Goal: Communication & Community: Connect with others

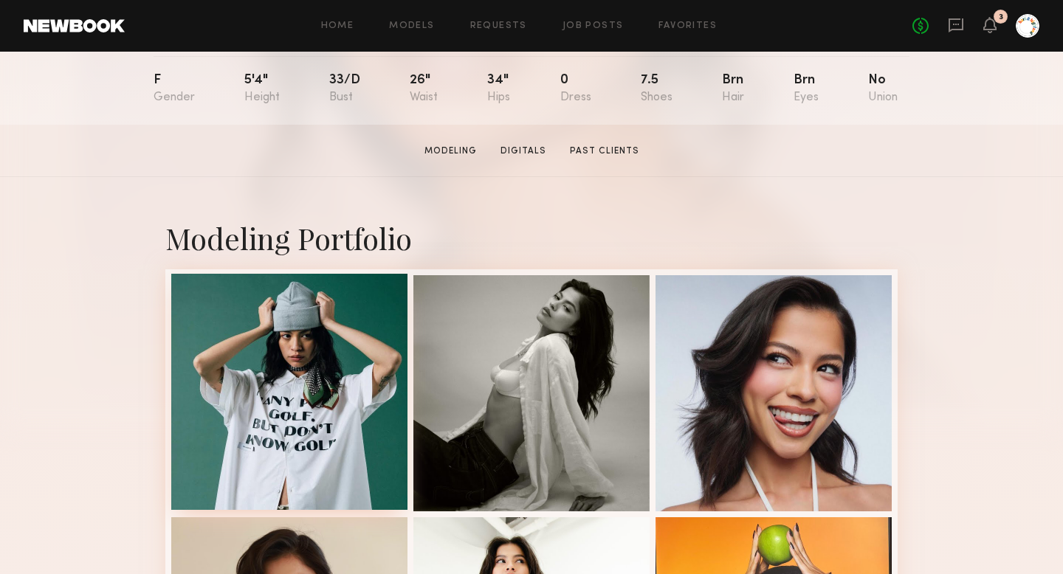
scroll to position [166, 0]
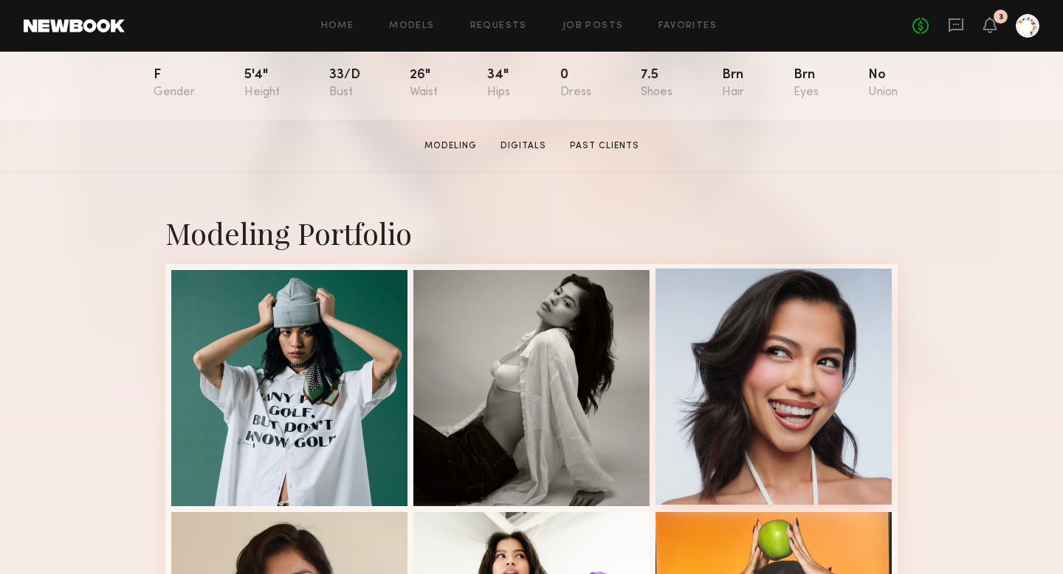
click at [753, 471] on div at bounding box center [773, 387] width 236 height 236
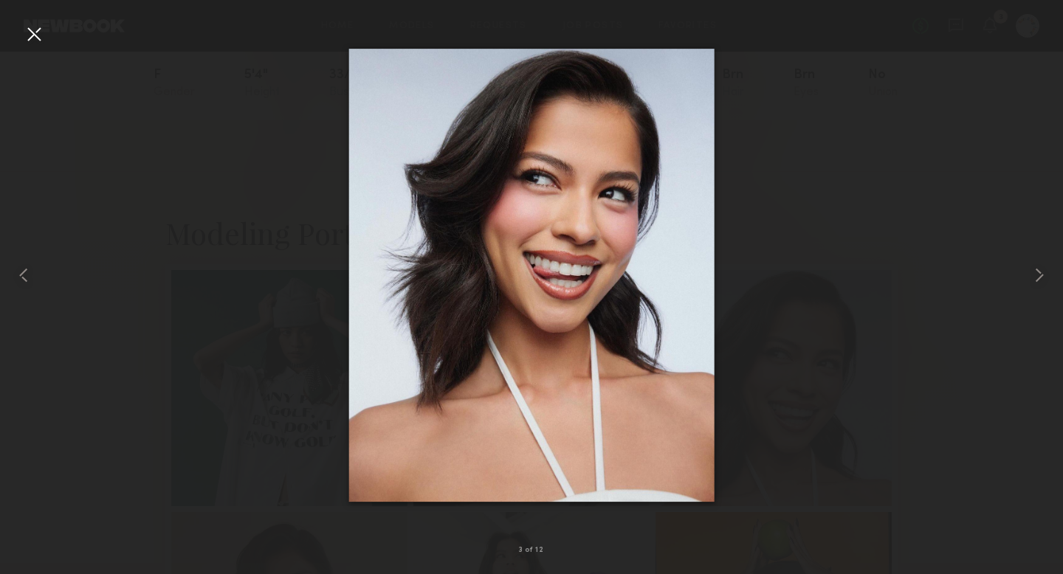
click at [222, 99] on div at bounding box center [531, 275] width 1063 height 503
click at [35, 35] on div at bounding box center [34, 34] width 24 height 24
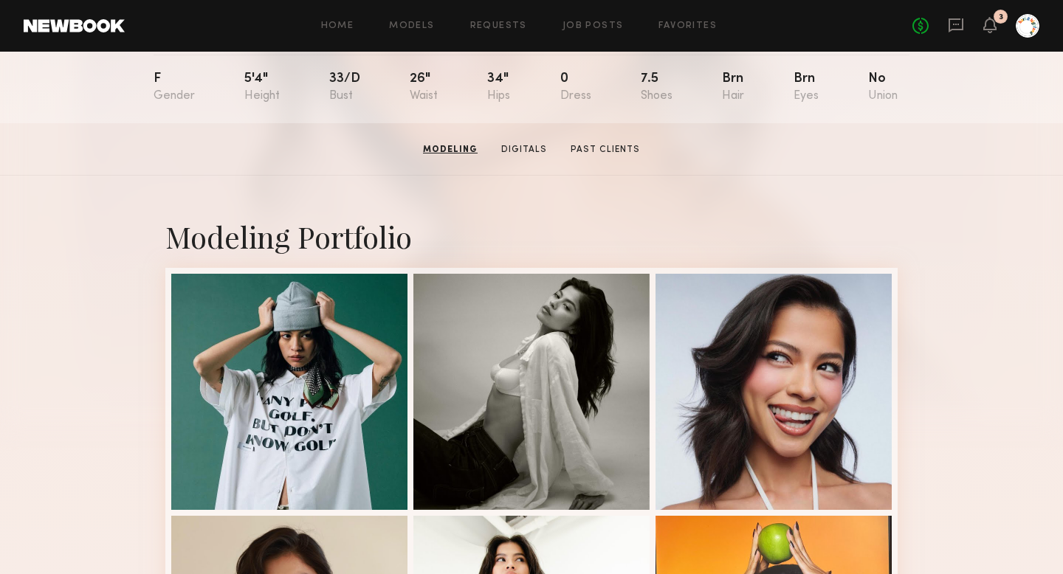
scroll to position [0, 0]
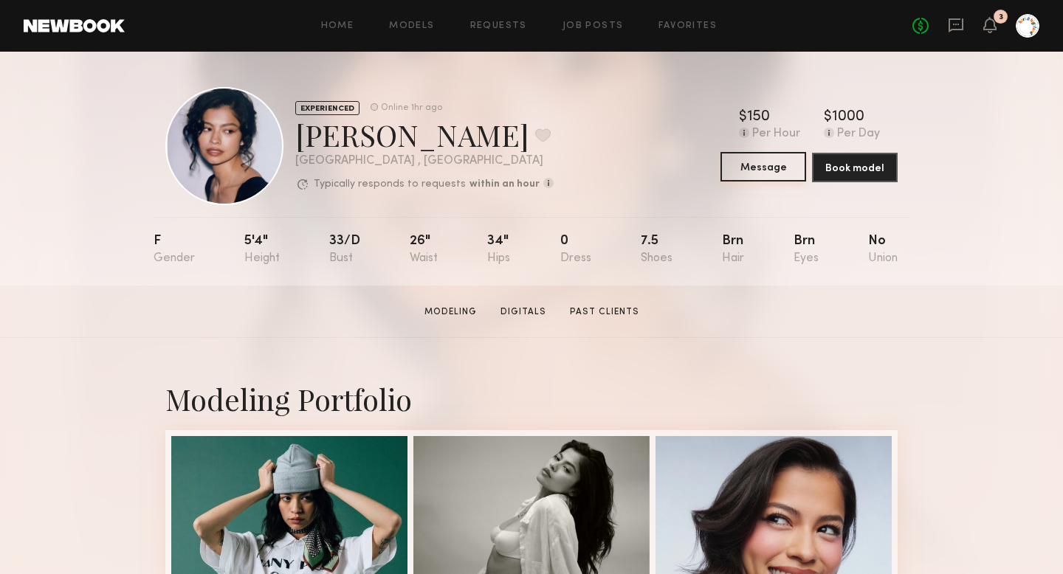
click at [734, 171] on button "Message" at bounding box center [763, 167] width 86 height 30
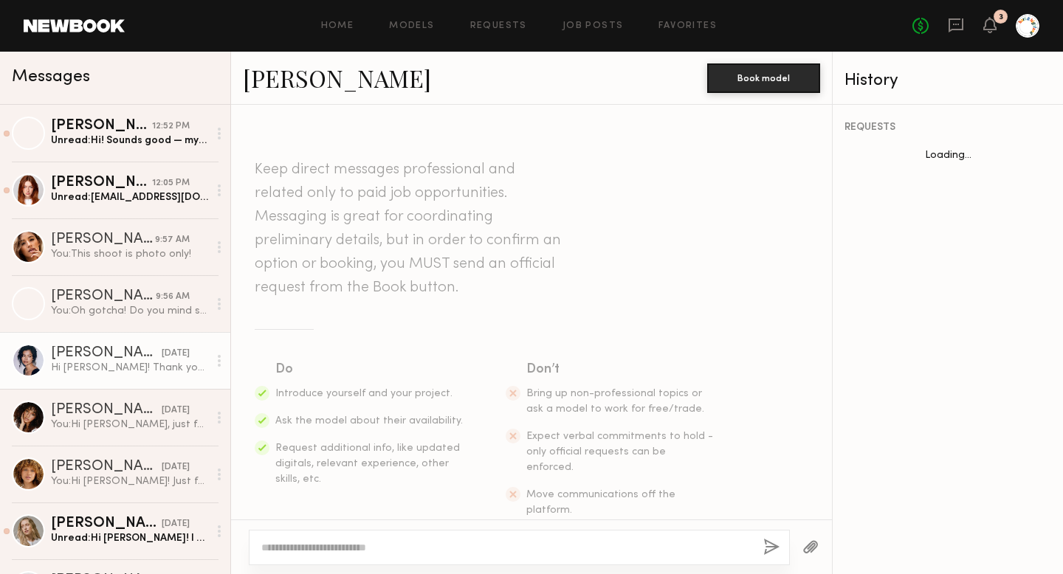
scroll to position [687, 0]
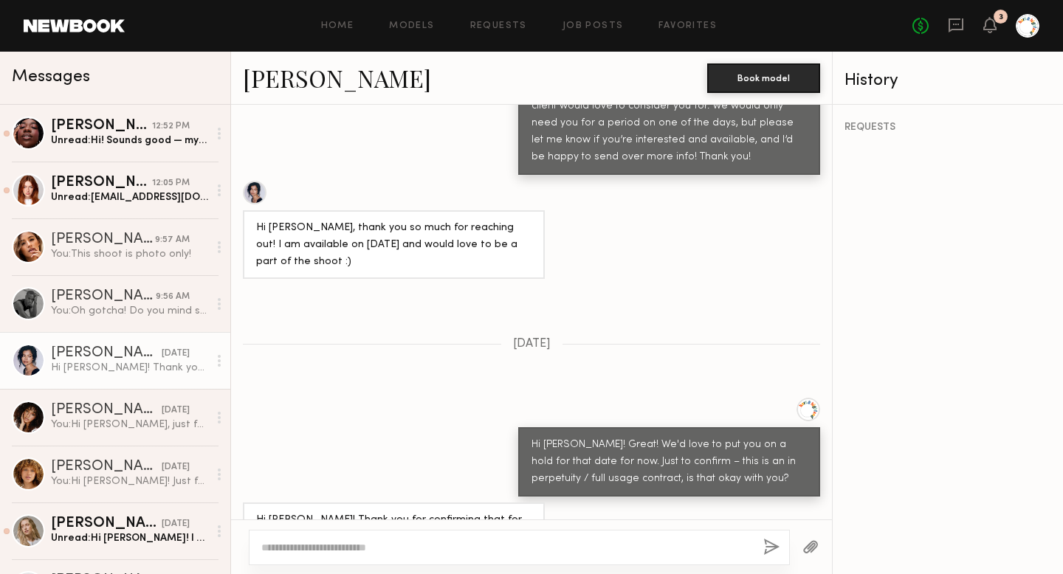
click at [400, 545] on textarea at bounding box center [506, 547] width 490 height 15
type textarea "*"
type textarea "**********"
click at [768, 551] on button "button" at bounding box center [771, 548] width 16 height 18
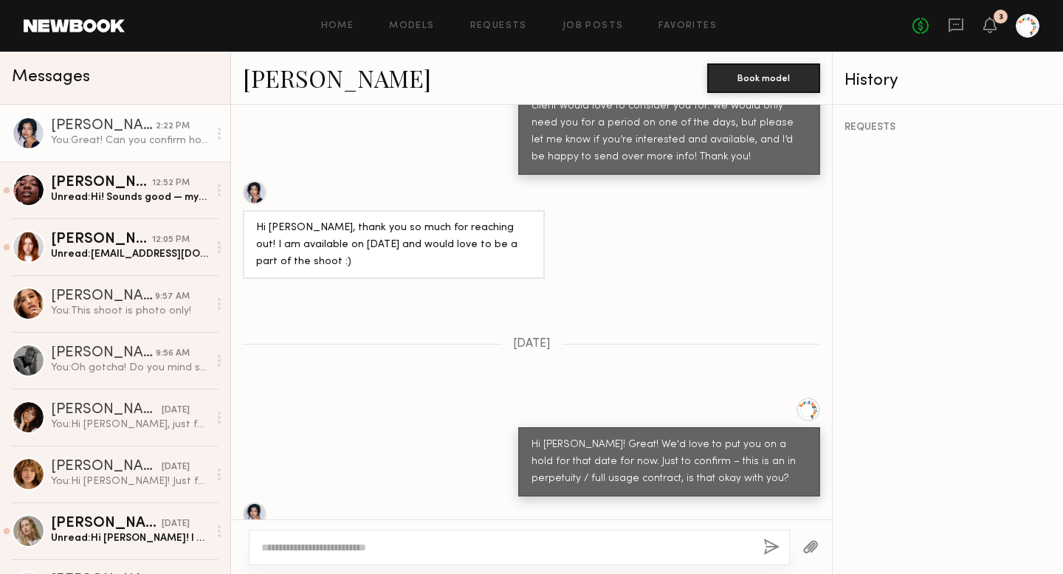
scroll to position [999, 0]
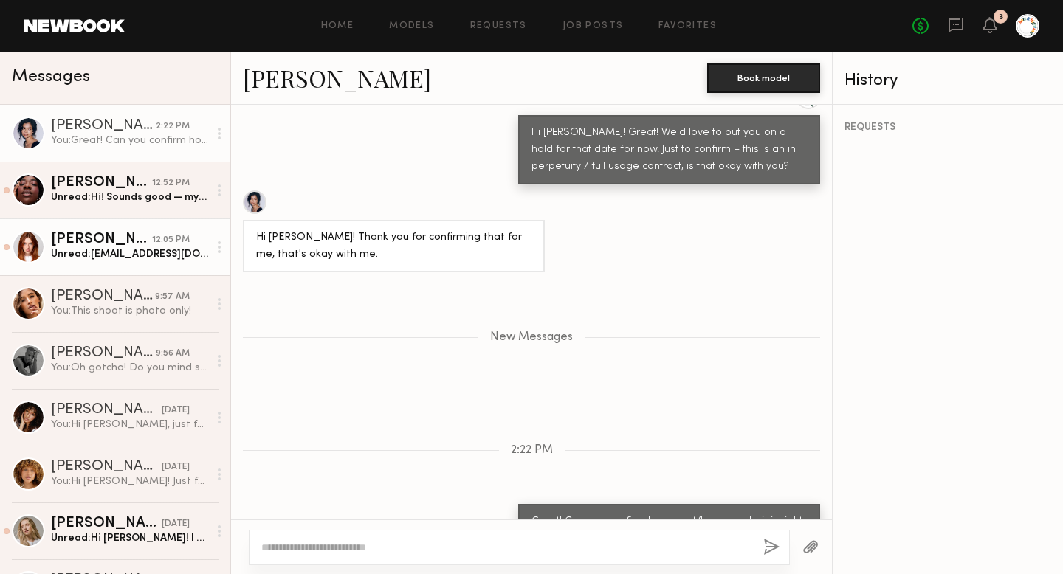
click at [79, 258] on div "Unread: Annikanross@gmail.com" at bounding box center [129, 254] width 157 height 14
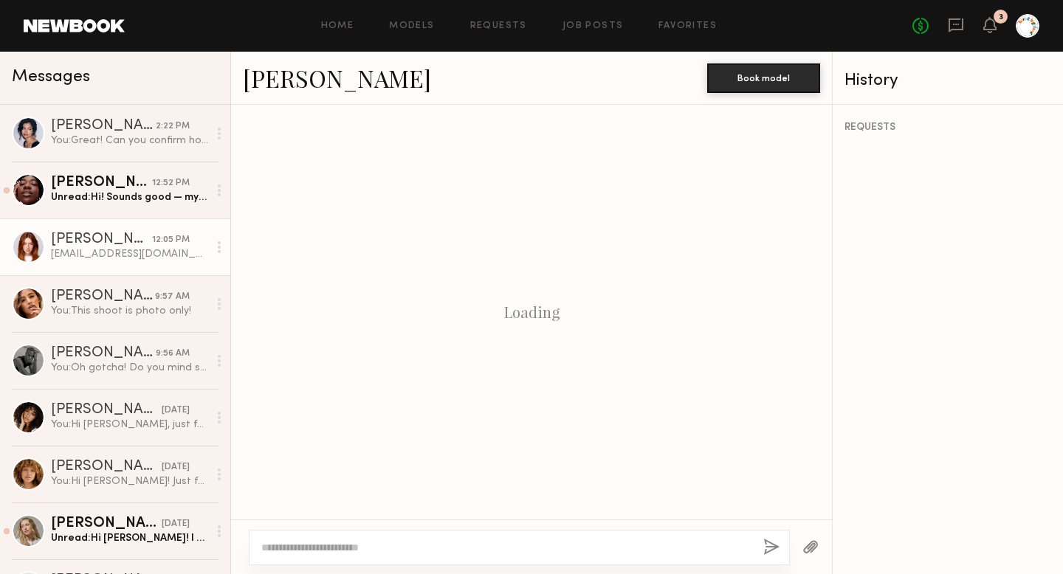
scroll to position [1396, 0]
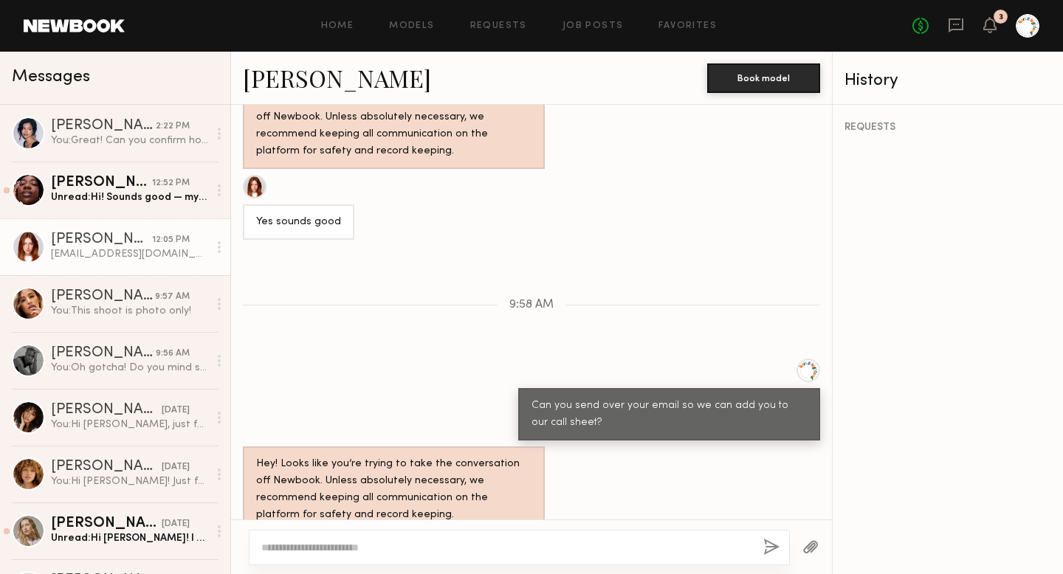
drag, startPoint x: 372, startPoint y: 487, endPoint x: 238, endPoint y: 491, distance: 133.6
click at [238, 539] on div "Annikanross@gmail.com" at bounding box center [531, 556] width 601 height 35
copy div "Annikanross@gmail.com"
click at [322, 359] on div "Can you send over your email so we can add you to our call sheet?" at bounding box center [531, 400] width 601 height 82
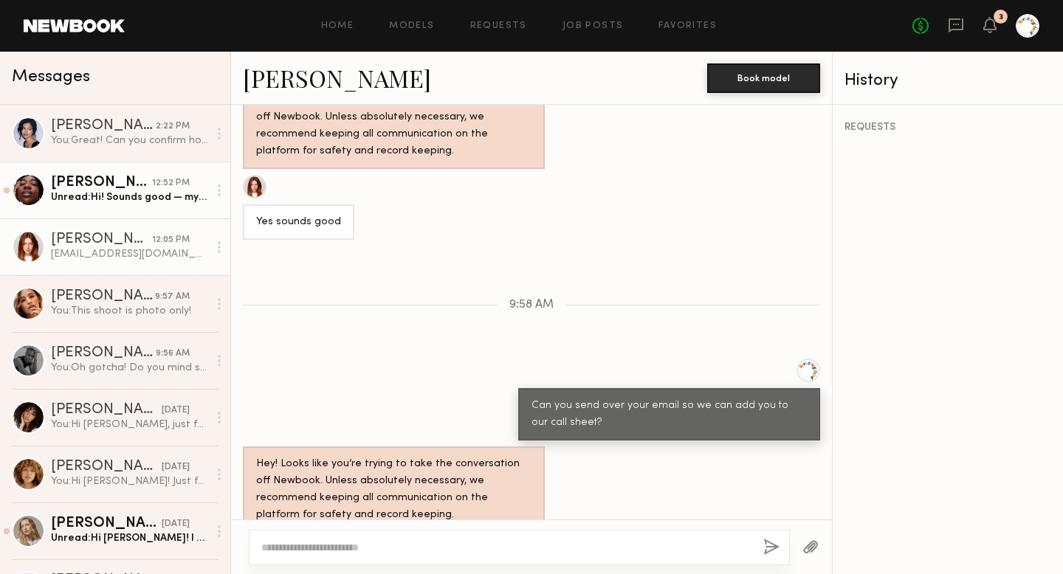
click at [117, 211] on link "Imani B. 12:52 PM Unread: Hi! Sounds good — my email is imagreebap@gmail.com" at bounding box center [115, 190] width 230 height 57
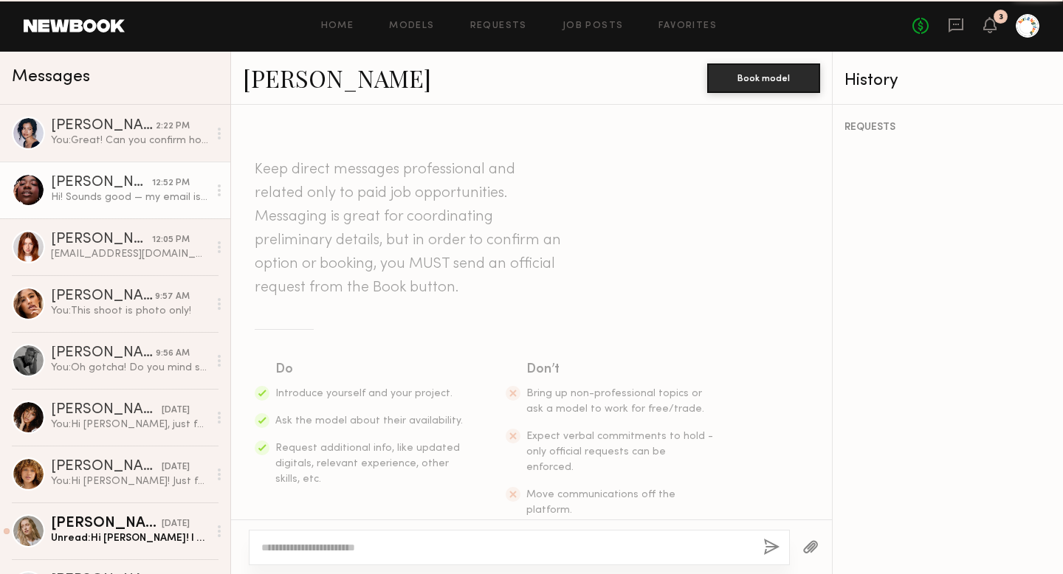
scroll to position [1227, 0]
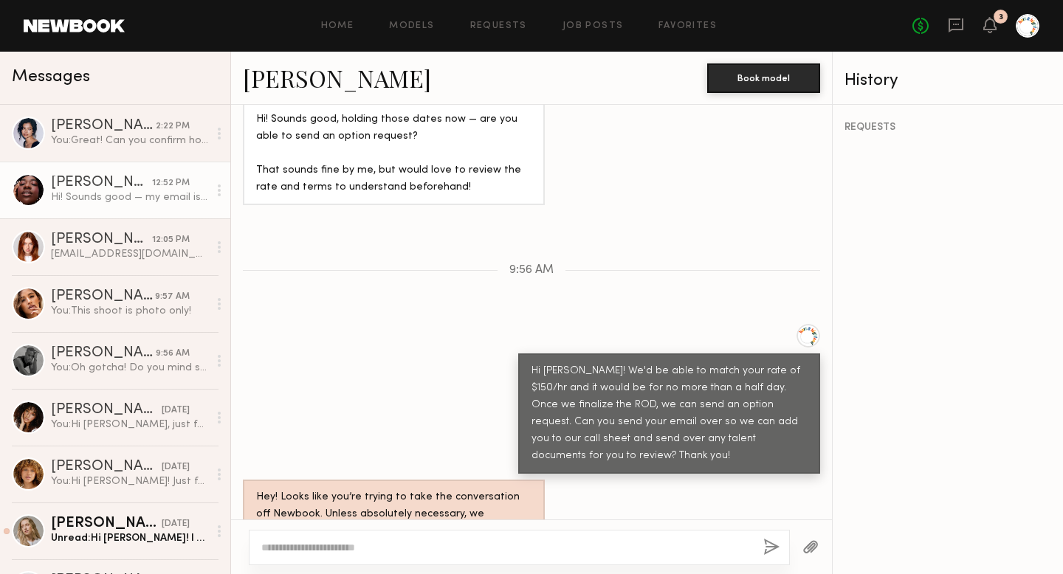
drag, startPoint x: 519, startPoint y: 487, endPoint x: 401, endPoint y: 486, distance: 117.3
copy div "imagreebap@gmail.com"
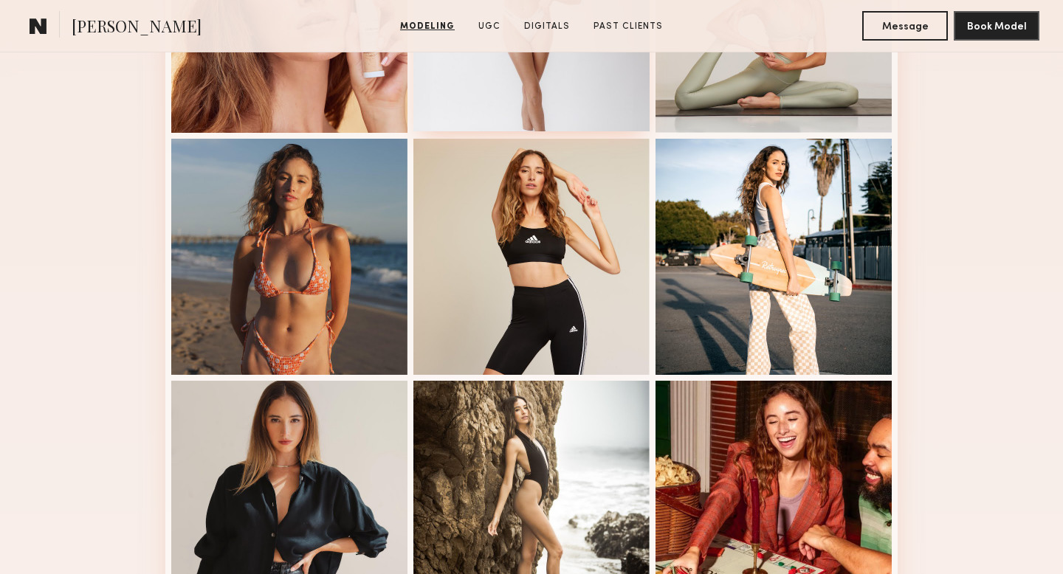
scroll to position [544, 0]
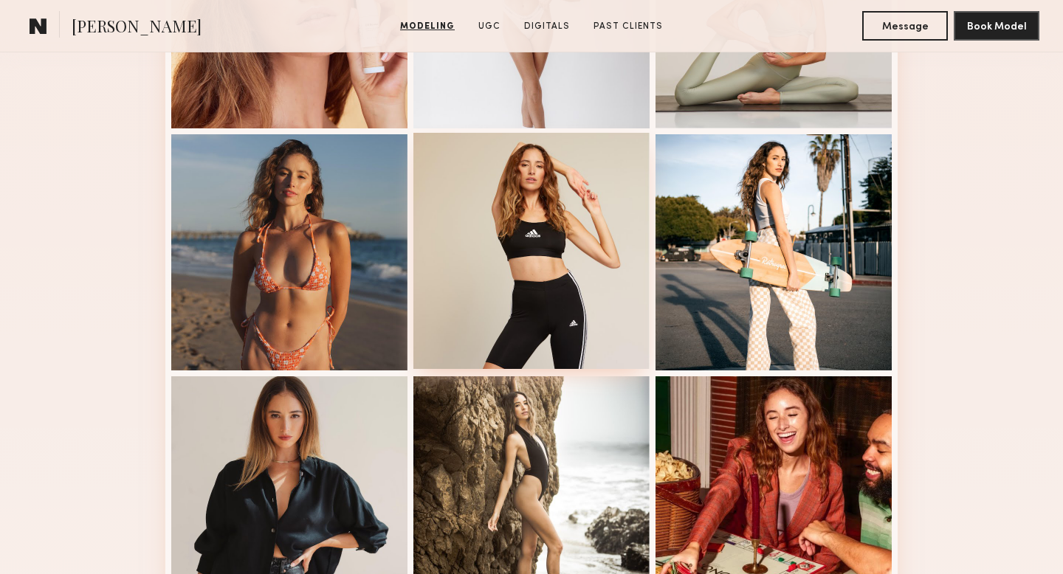
click at [536, 273] on div at bounding box center [531, 251] width 236 height 236
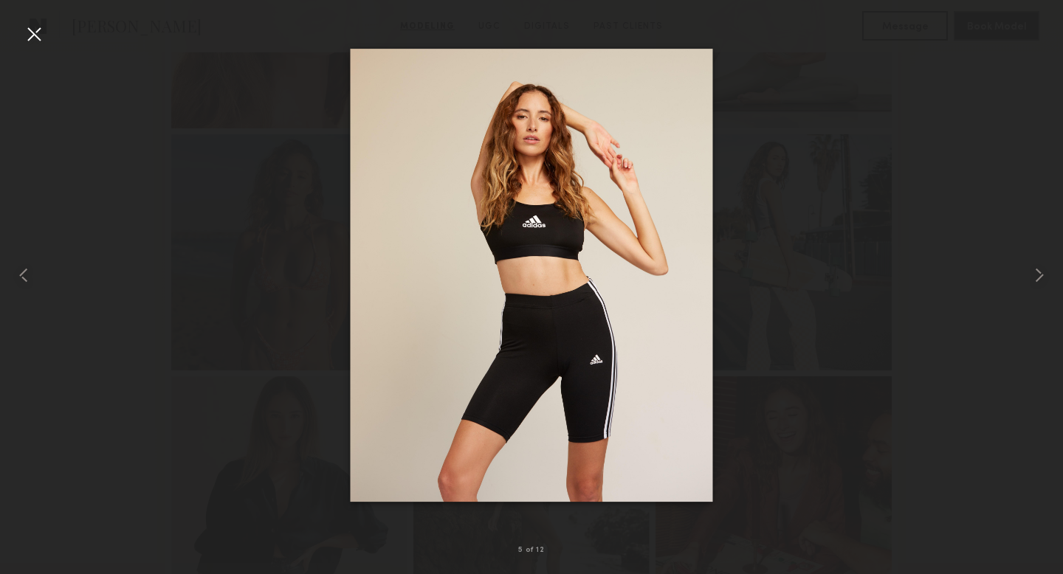
click at [727, 213] on div at bounding box center [531, 275] width 1063 height 503
click at [127, 225] on div at bounding box center [531, 275] width 1063 height 503
click at [30, 32] on div at bounding box center [34, 34] width 24 height 24
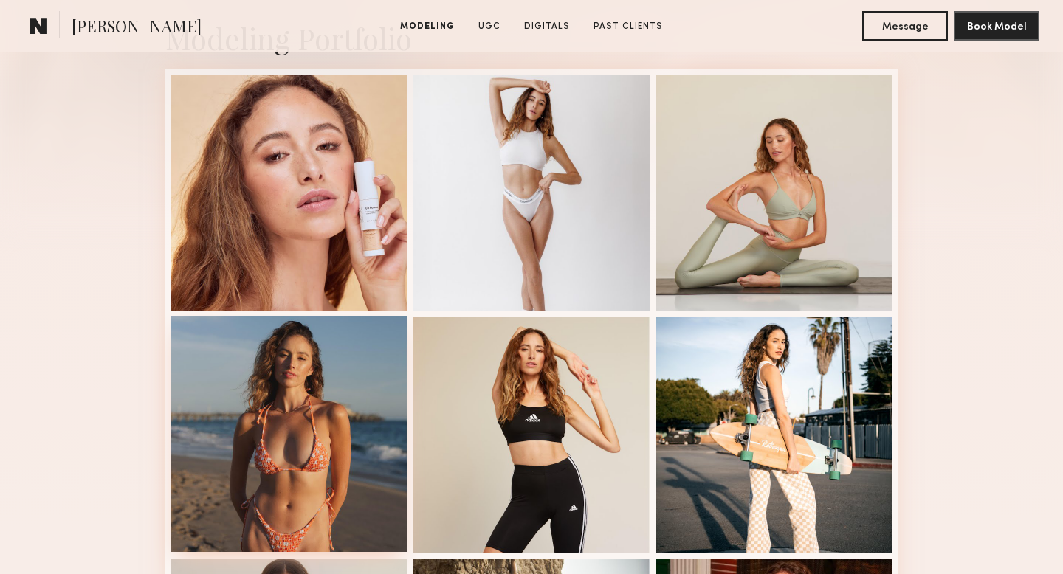
scroll to position [357, 0]
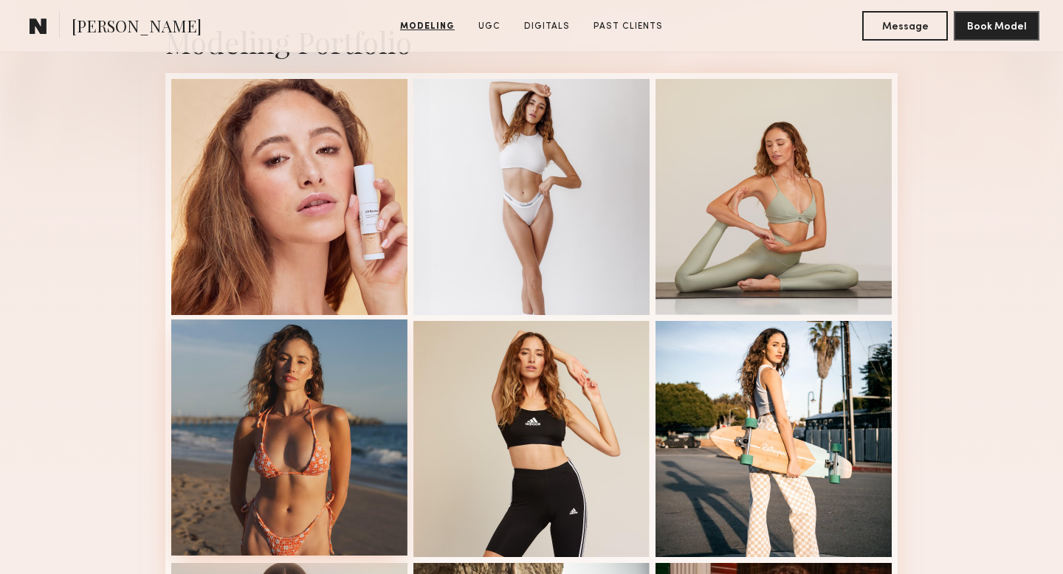
click at [304, 205] on div at bounding box center [289, 197] width 236 height 236
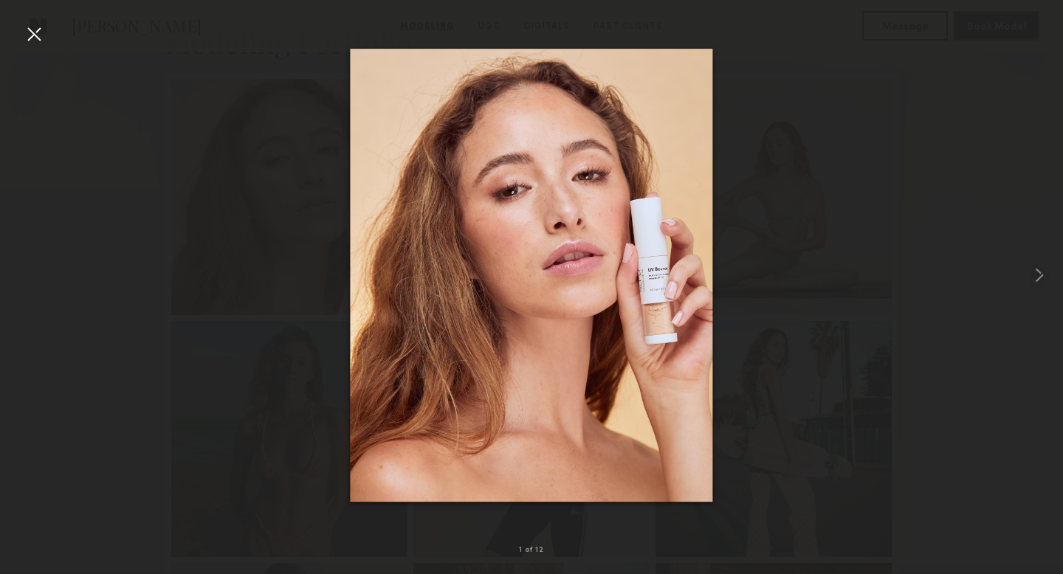
click at [860, 246] on div at bounding box center [531, 275] width 1063 height 503
click at [30, 30] on div at bounding box center [34, 34] width 24 height 24
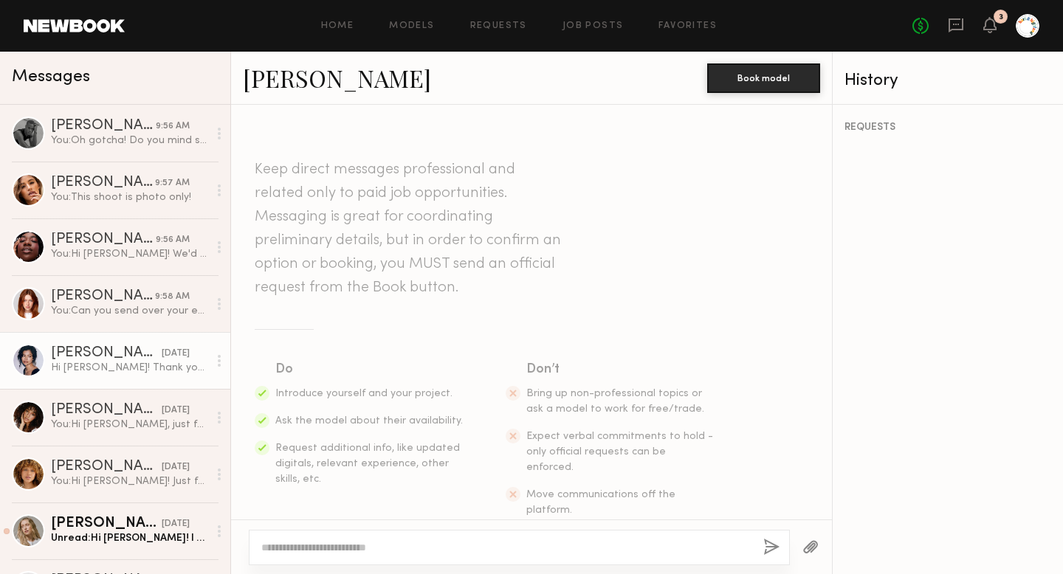
scroll to position [687, 0]
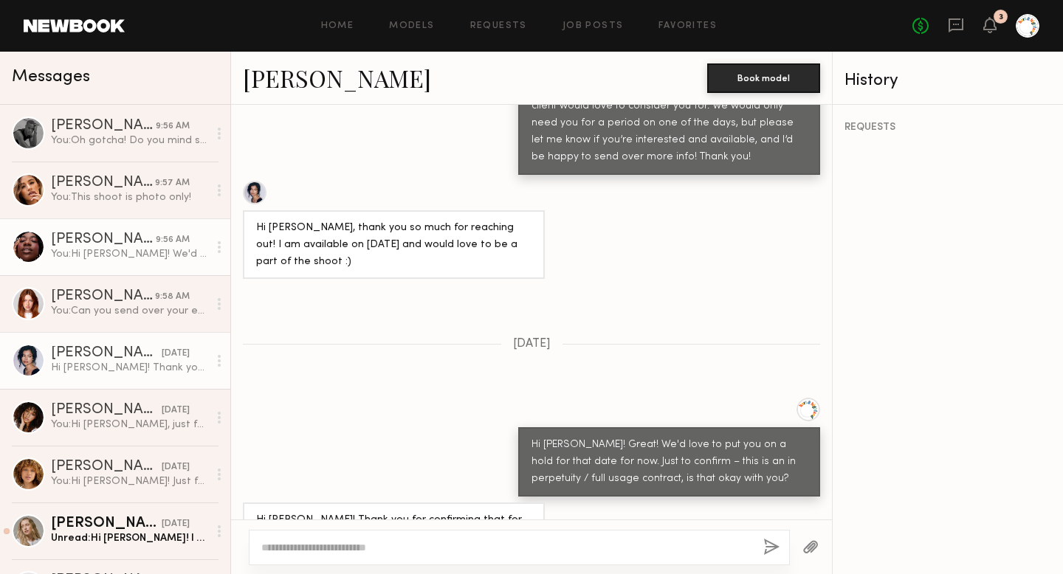
click at [93, 244] on div "[PERSON_NAME]" at bounding box center [103, 239] width 105 height 15
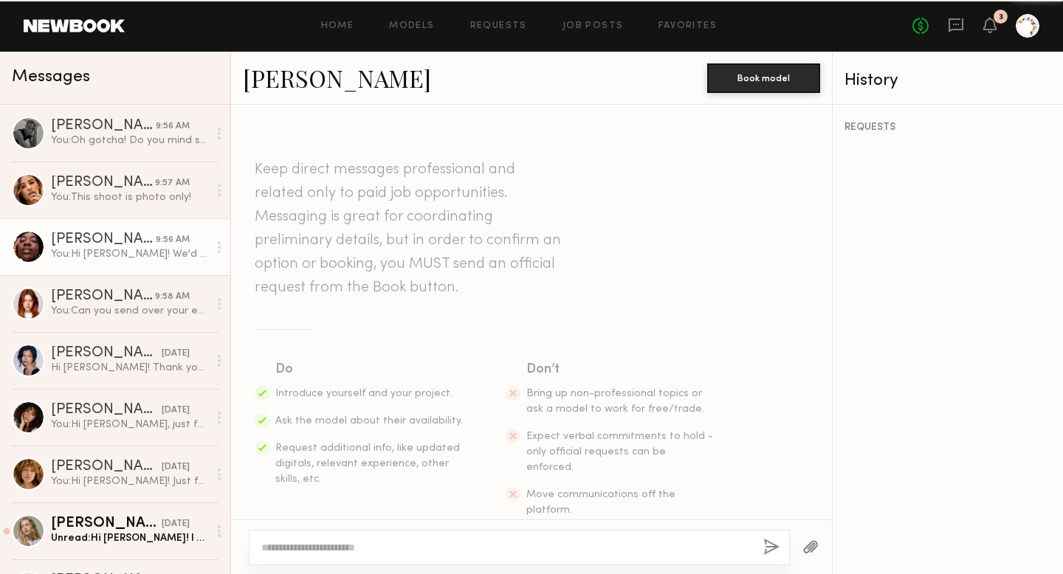
scroll to position [1227, 0]
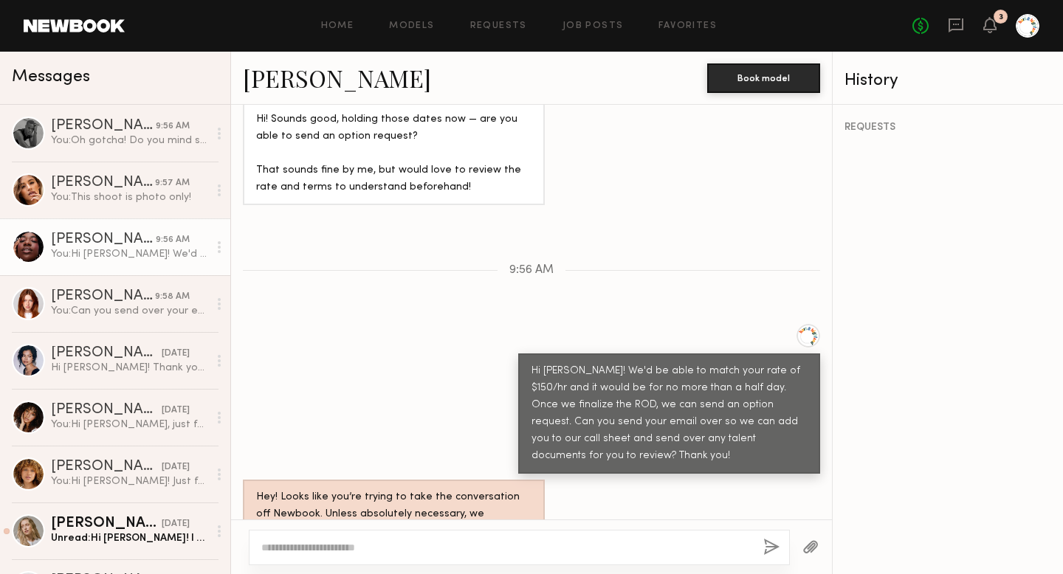
click at [261, 85] on link "[PERSON_NAME]" at bounding box center [337, 78] width 188 height 32
